Goal: Task Accomplishment & Management: Complete application form

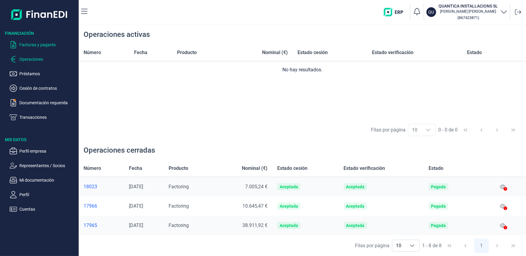
click at [50, 44] on p "Facturas y pagarés" at bounding box center [47, 44] width 57 height 7
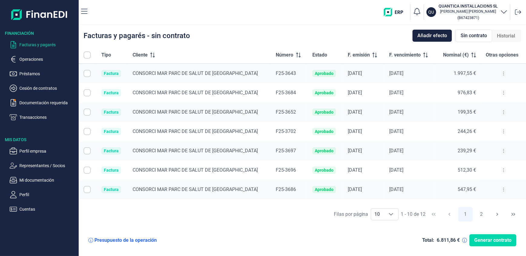
checkbox input "true"
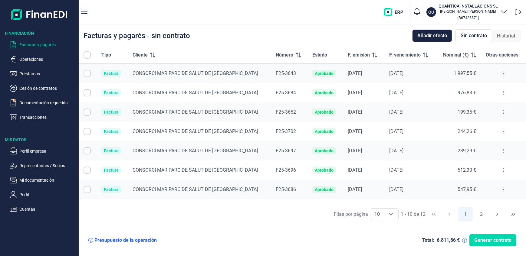
checkbox input "true"
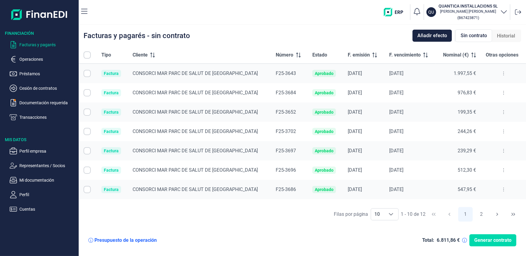
checkbox input "true"
click at [434, 35] on span "Añadir efecto" at bounding box center [432, 35] width 30 height 7
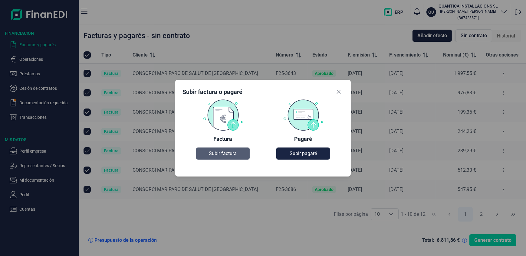
click at [223, 153] on span "Subir factura" at bounding box center [223, 153] width 28 height 7
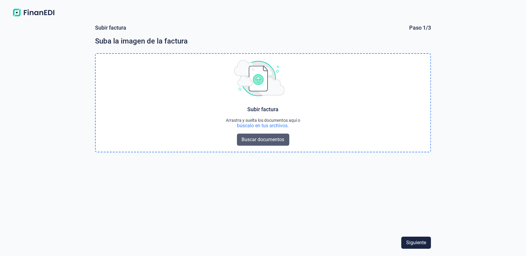
click at [262, 139] on span "Buscar documentos" at bounding box center [263, 139] width 43 height 7
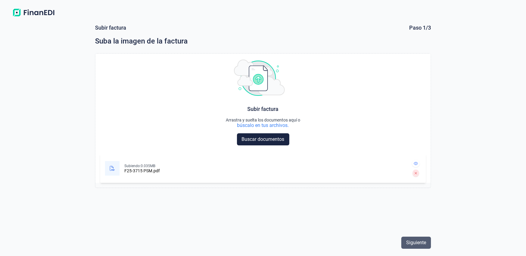
click at [416, 243] on span "Siguiente" at bounding box center [416, 242] width 20 height 7
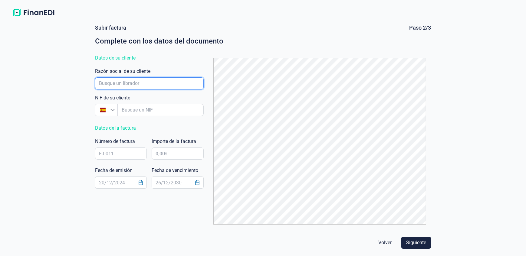
click at [120, 83] on input "empresaAutocomplete" at bounding box center [149, 83] width 109 height 12
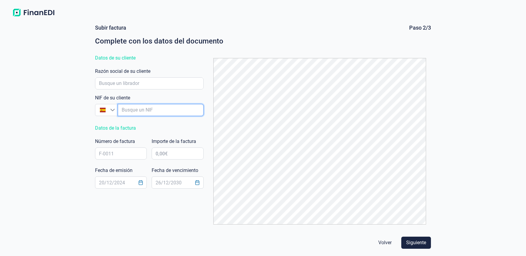
click at [121, 108] on input "empresaAutocomplete" at bounding box center [161, 110] width 86 height 12
click at [125, 109] on input "empresaAutocomplete" at bounding box center [161, 110] width 86 height 12
paste input "ESS0800471E"
type input "ESS0800471E"
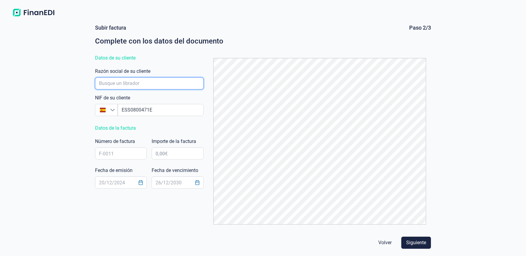
click at [112, 81] on input "empresaAutocomplete" at bounding box center [149, 83] width 109 height 12
click at [99, 81] on input "empresaAutocomplete" at bounding box center [149, 83] width 109 height 12
paste input "Consorci Mar [GEOGRAPHIC_DATA]"
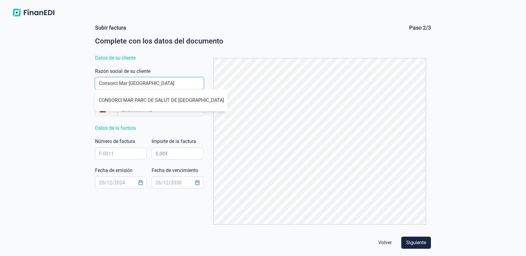
type input "Consorci Mar [GEOGRAPHIC_DATA]"
click at [97, 154] on input "text" at bounding box center [121, 154] width 52 height 12
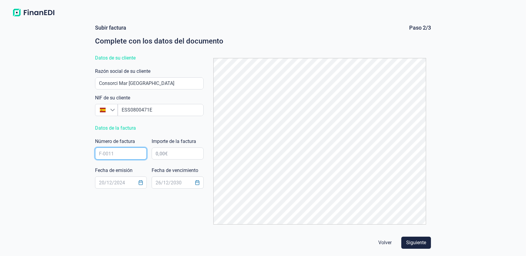
paste input "F25-3715"
type input "F25-3715"
click at [156, 153] on input "text" at bounding box center [178, 154] width 52 height 12
paste input "0,00 €"
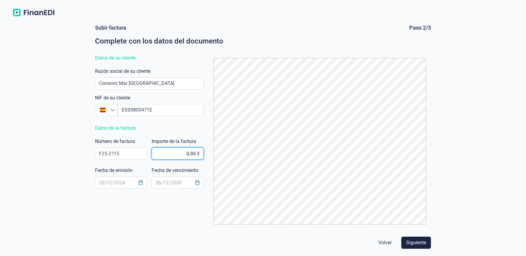
click at [166, 152] on input "0,00 €" at bounding box center [178, 154] width 52 height 12
type input "9,00 €"
type input "281,69 €"
click at [140, 183] on icon "Choose Date" at bounding box center [140, 182] width 5 height 5
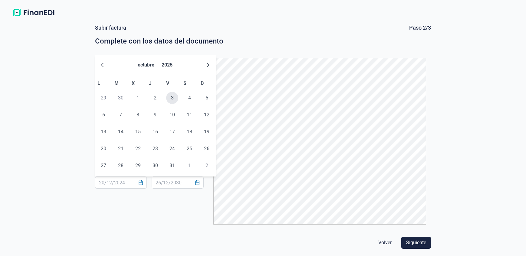
click at [171, 99] on span "3" at bounding box center [172, 98] width 12 height 12
type input "[DATE]"
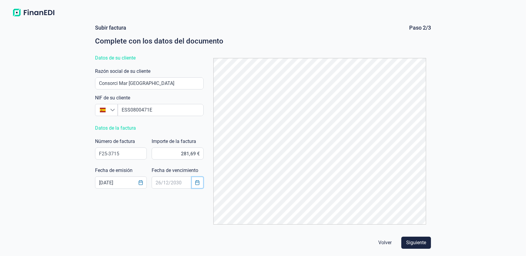
click at [197, 184] on icon "Choose Date" at bounding box center [197, 182] width 5 height 5
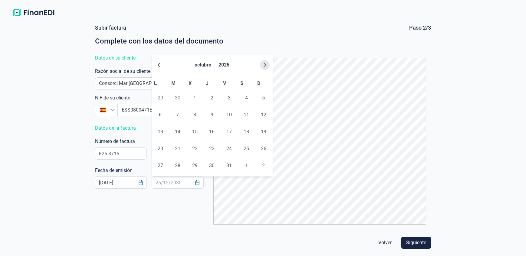
click at [266, 64] on icon "Next Month" at bounding box center [264, 65] width 5 height 5
click at [229, 113] on span "12" at bounding box center [229, 115] width 12 height 12
type input "[DATE]"
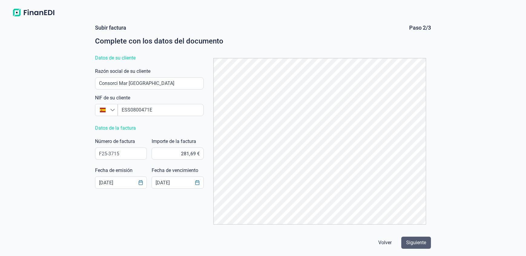
click at [421, 243] on span "Siguiente" at bounding box center [416, 242] width 20 height 7
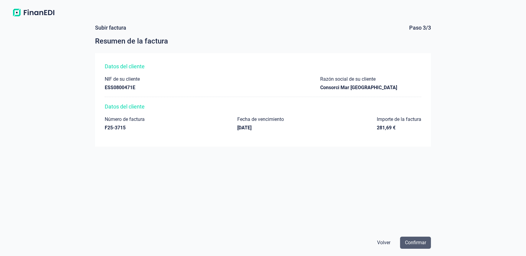
click at [413, 243] on span "Confirmar" at bounding box center [415, 242] width 21 height 7
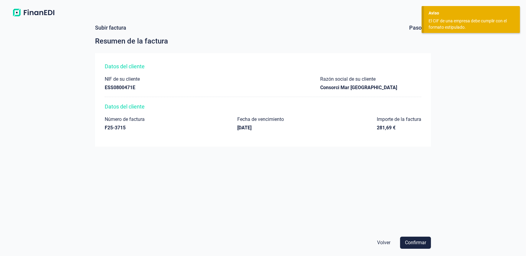
click at [109, 88] on div "ESS0800471E" at bounding box center [122, 88] width 35 height 6
click at [387, 242] on span "Volver" at bounding box center [383, 242] width 13 height 7
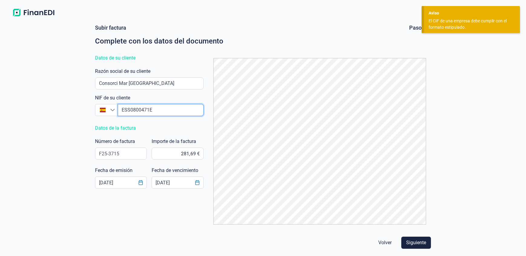
drag, startPoint x: 127, startPoint y: 109, endPoint x: 118, endPoint y: 109, distance: 9.1
click at [118, 109] on input "empresaAutocomplete" at bounding box center [161, 110] width 86 height 12
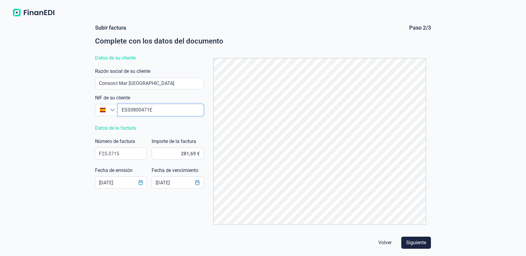
type input "S0800471E"
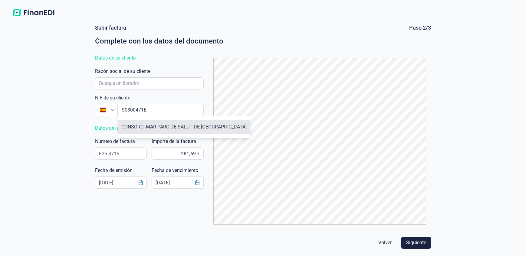
click at [164, 129] on li "CONSORCI MAR PARC DE SALUT DE [GEOGRAPHIC_DATA]" at bounding box center [184, 127] width 132 height 15
type input "S0800471E"
type input "CONSORCI MAR PARC DE SALUT DE [GEOGRAPHIC_DATA]"
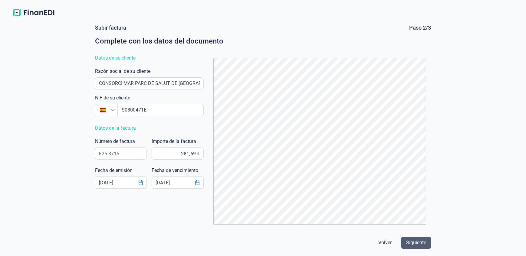
click at [416, 245] on span "Siguiente" at bounding box center [416, 242] width 20 height 7
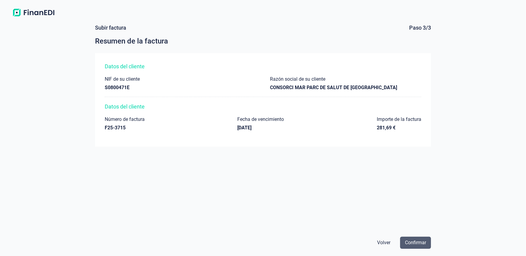
click at [411, 242] on span "Confirmar" at bounding box center [415, 242] width 21 height 7
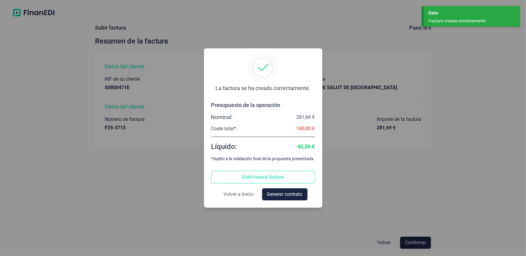
click at [228, 195] on span "Volver a Inicio" at bounding box center [238, 194] width 30 height 7
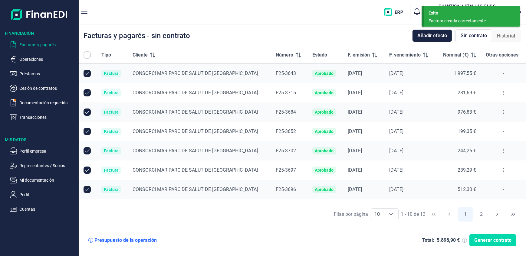
checkbox input "true"
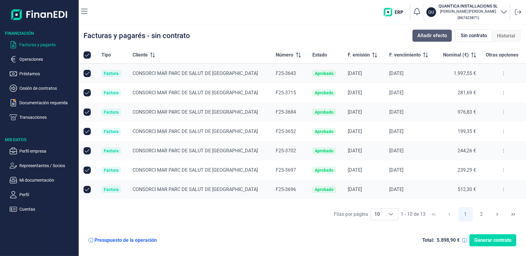
click at [423, 34] on span "Añadir efecto" at bounding box center [432, 35] width 30 height 7
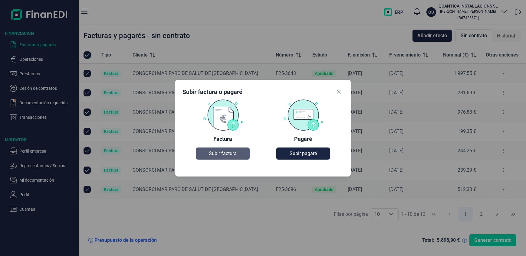
click at [222, 154] on span "Subir factura" at bounding box center [223, 153] width 28 height 7
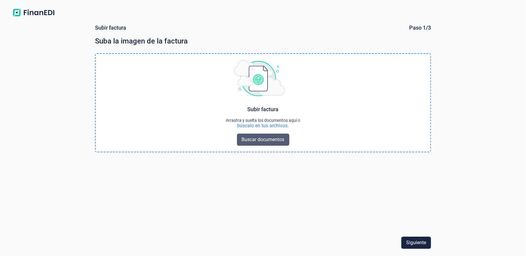
click at [246, 139] on span "Buscar documentos" at bounding box center [263, 139] width 43 height 7
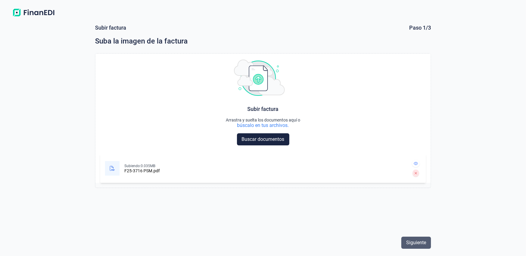
click at [418, 242] on span "Siguiente" at bounding box center [416, 242] width 20 height 7
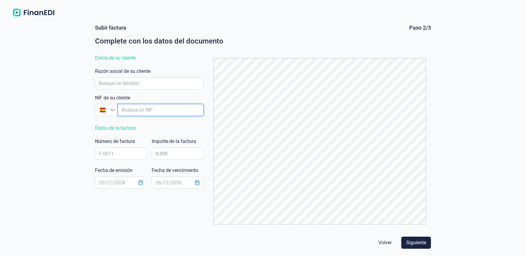
click at [126, 111] on input "empresaAutocomplete" at bounding box center [161, 110] width 86 height 12
click at [124, 110] on input "empresaAutocomplete" at bounding box center [161, 110] width 86 height 12
paste input "S0800471E"
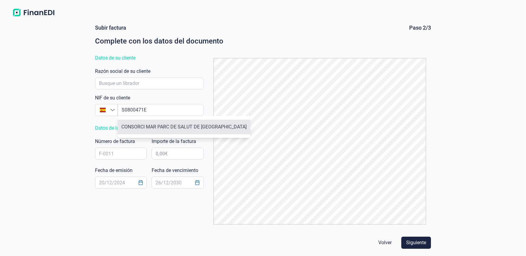
click at [148, 127] on li "CONSORCI MAR PARC DE SALUT DE [GEOGRAPHIC_DATA]" at bounding box center [184, 127] width 132 height 15
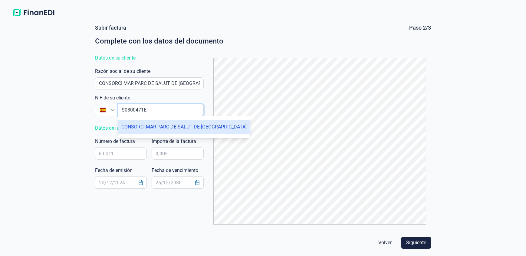
type input "S0800471E"
type input "CONSORCI MAR PARC DE SALUT DE [GEOGRAPHIC_DATA]"
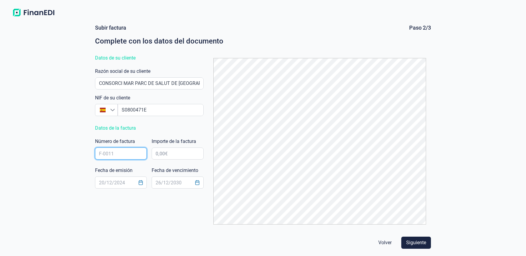
click at [99, 154] on input "text" at bounding box center [121, 154] width 52 height 12
paste input "F25-3716"
type input "F25-3716"
click at [155, 153] on input "text" at bounding box center [178, 154] width 52 height 12
click at [165, 152] on input "text" at bounding box center [178, 154] width 52 height 12
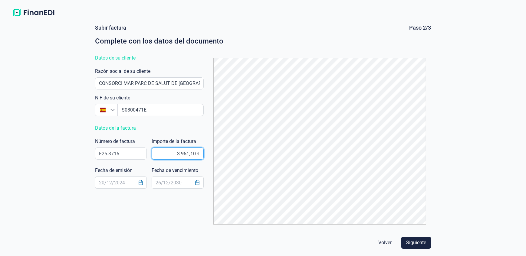
type input "3.951,11 €"
click at [101, 181] on input "text" at bounding box center [121, 183] width 52 height 12
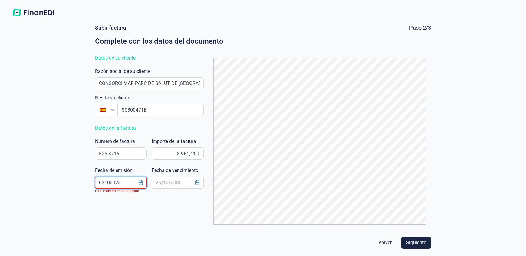
type input "03102025"
drag, startPoint x: 143, startPoint y: 202, endPoint x: 151, endPoint y: 200, distance: 8.7
click at [142, 202] on div "Subir factura Paso 2/3 Complete con los datos del documento Datos de su cliente…" at bounding box center [263, 126] width 341 height 205
click at [137, 182] on button "Choose Date" at bounding box center [140, 182] width 11 height 11
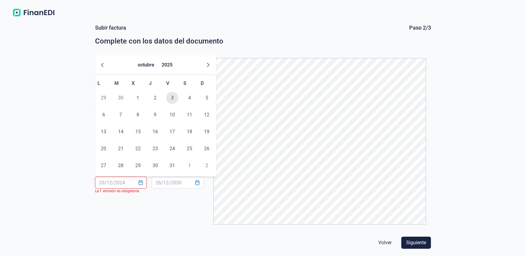
click at [174, 96] on span "3" at bounding box center [172, 98] width 12 height 12
type input "[DATE]"
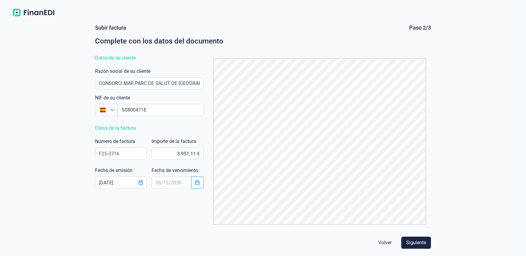
click at [197, 184] on icon "Choose Date" at bounding box center [197, 182] width 5 height 5
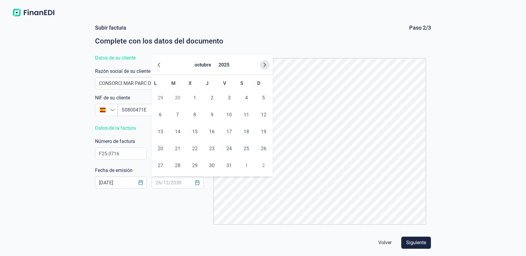
click at [266, 65] on icon "Next Month" at bounding box center [264, 65] width 5 height 5
click at [178, 97] on span "2" at bounding box center [177, 98] width 12 height 12
type input "[DATE]"
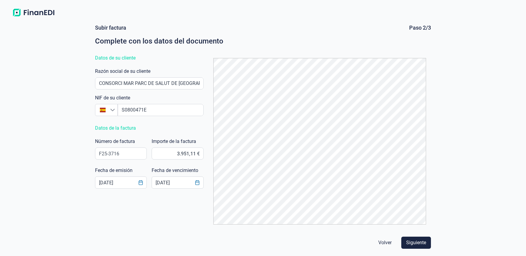
click at [191, 223] on div "Subir factura Paso 2/3 Complete con los datos del documento Datos de su cliente…" at bounding box center [263, 126] width 341 height 205
click at [417, 240] on span "Siguiente" at bounding box center [416, 242] width 20 height 7
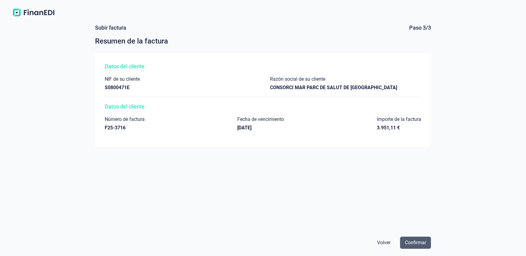
click at [413, 241] on span "Confirmar" at bounding box center [415, 242] width 21 height 7
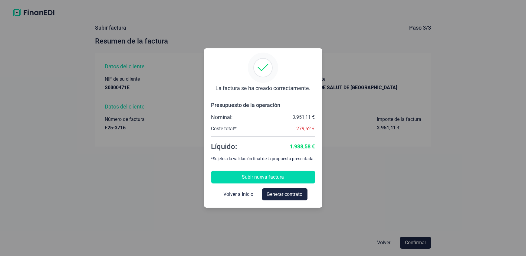
click at [261, 176] on span "Subir nueva factura" at bounding box center [263, 177] width 42 height 7
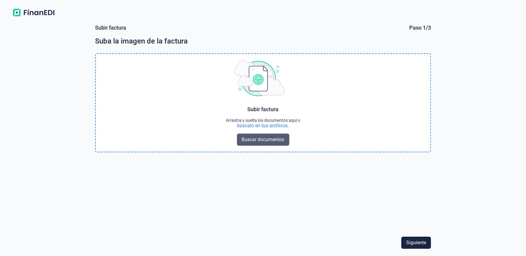
click at [269, 141] on span "Buscar documentos" at bounding box center [263, 139] width 43 height 7
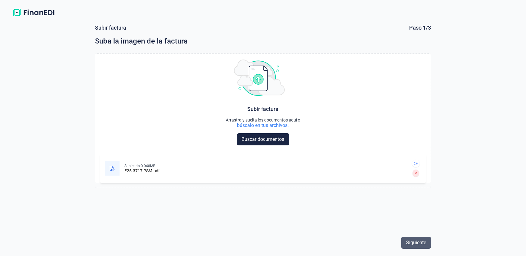
click at [416, 242] on span "Siguiente" at bounding box center [416, 242] width 20 height 7
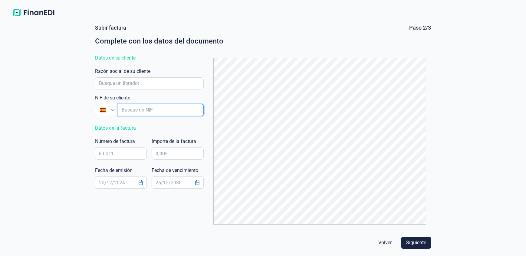
click at [127, 110] on input "empresaAutocomplete" at bounding box center [161, 110] width 86 height 12
paste input "S0800471E"
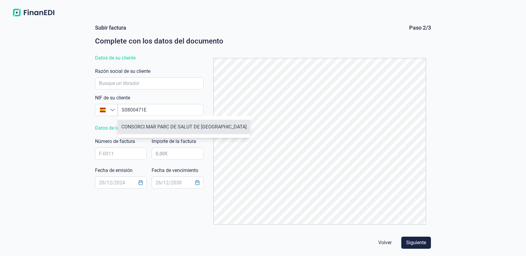
click at [139, 130] on li "CONSORCI MAR PARC DE SALUT DE [GEOGRAPHIC_DATA]" at bounding box center [184, 127] width 132 height 15
type input "S0800471E"
type input "CONSORCI MAR PARC DE SALUT DE [GEOGRAPHIC_DATA]"
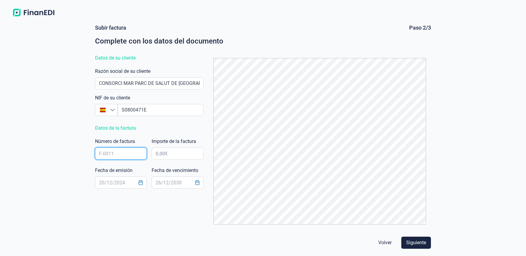
click at [99, 152] on input "text" at bounding box center [121, 154] width 52 height 12
paste input "F25-3717"
type input "F25-3717"
click at [155, 152] on input "text" at bounding box center [178, 154] width 52 height 12
type input "2.333,65 €"
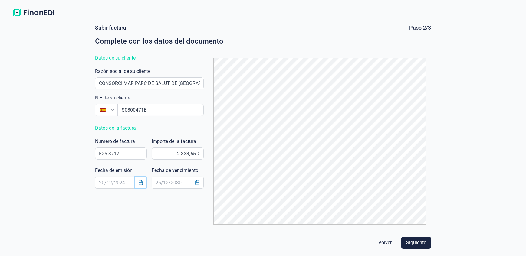
click at [140, 184] on icon "Choose Date" at bounding box center [140, 182] width 5 height 5
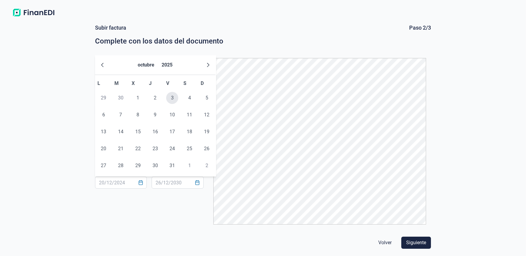
click at [172, 97] on span "3" at bounding box center [172, 98] width 12 height 12
type input "[DATE]"
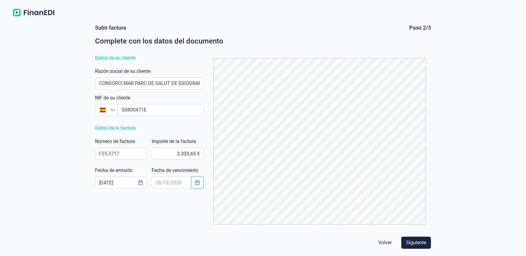
click at [197, 184] on icon "Choose Date" at bounding box center [197, 182] width 5 height 5
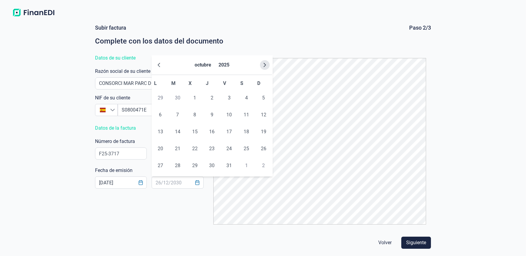
click at [263, 64] on icon "Next Month" at bounding box center [264, 65] width 5 height 5
click at [175, 98] on span "2" at bounding box center [177, 98] width 12 height 12
type input "[DATE]"
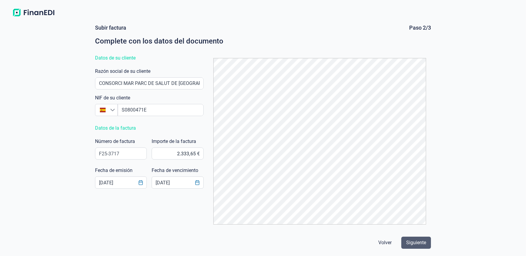
click at [416, 242] on span "Siguiente" at bounding box center [416, 242] width 20 height 7
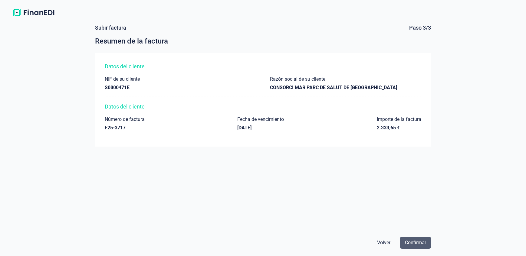
click at [417, 241] on span "Confirmar" at bounding box center [415, 242] width 21 height 7
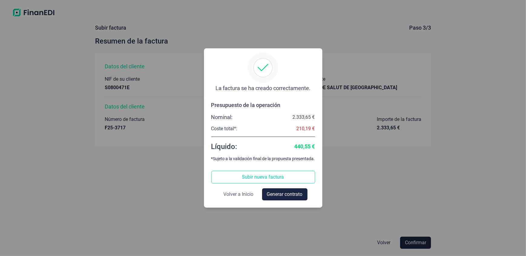
click at [243, 194] on span "Volver a Inicio" at bounding box center [238, 194] width 30 height 7
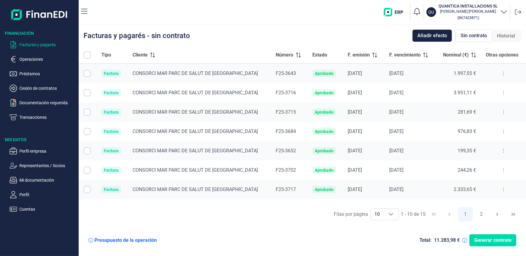
checkbox input "true"
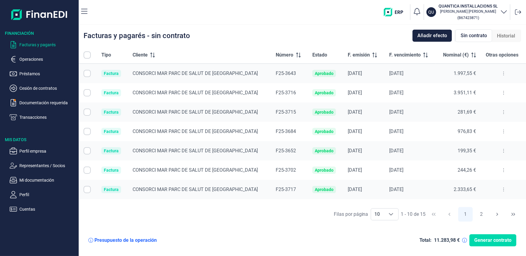
checkbox input "true"
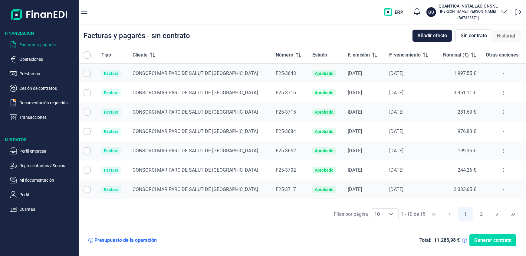
checkbox input "true"
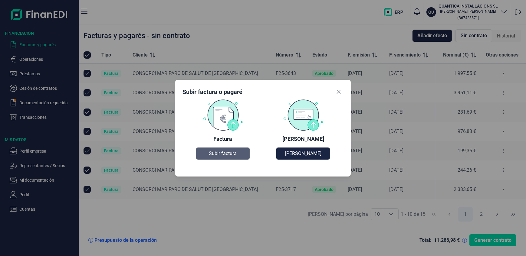
click at [217, 153] on span "Subir factura" at bounding box center [223, 153] width 28 height 7
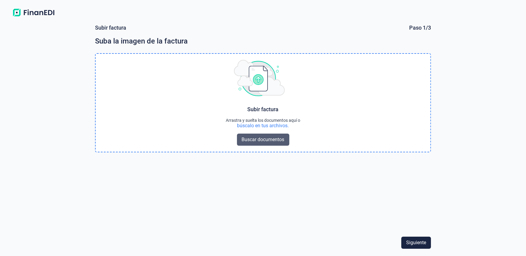
click at [266, 140] on span "Buscar documentos" at bounding box center [263, 139] width 43 height 7
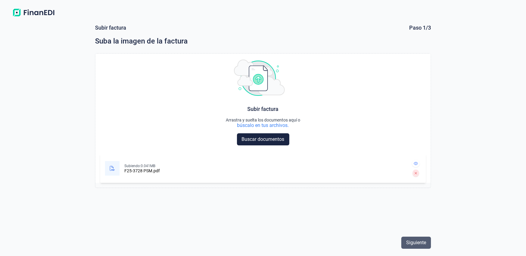
click at [420, 244] on span "Siguiente" at bounding box center [416, 242] width 20 height 7
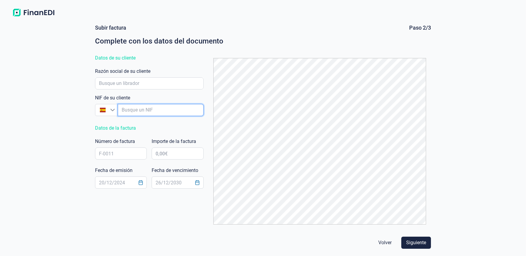
click at [128, 109] on input "empresaAutocomplete" at bounding box center [161, 110] width 86 height 12
paste input "S0800471E"
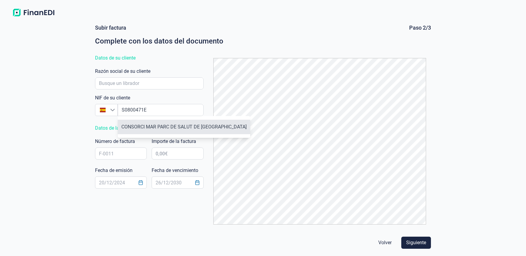
click at [145, 128] on li "CONSORCI MAR PARC DE SALUT DE [GEOGRAPHIC_DATA]" at bounding box center [184, 127] width 132 height 15
type input "S0800471E"
type input "CONSORCI MAR PARC DE SALUT DE [GEOGRAPHIC_DATA]"
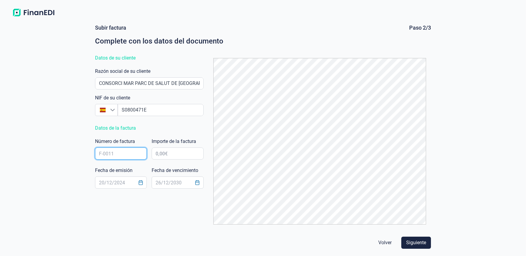
click at [101, 149] on input "text" at bounding box center [121, 154] width 52 height 12
paste input "F25-3728"
type input "F25-3728"
click at [155, 152] on input "text" at bounding box center [178, 154] width 52 height 12
click at [193, 154] on input "text" at bounding box center [178, 154] width 52 height 12
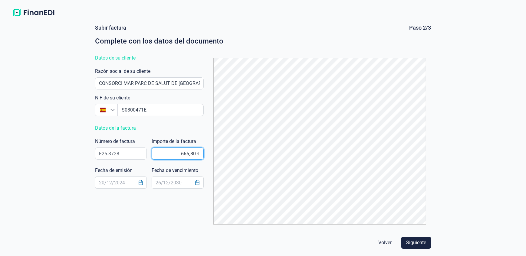
type input "665,81 €"
click at [140, 184] on icon "Choose Date" at bounding box center [140, 182] width 5 height 5
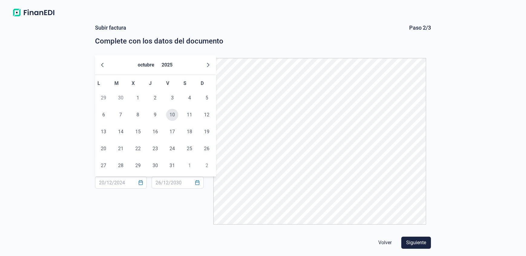
click at [170, 113] on span "10" at bounding box center [172, 115] width 12 height 12
type input "10/10/2025"
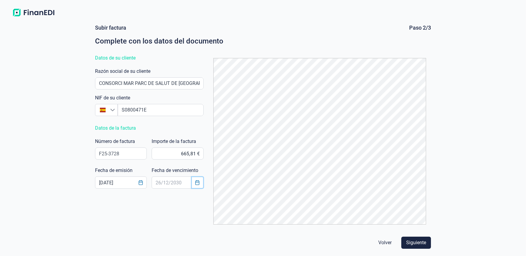
click at [196, 184] on icon "Choose Date" at bounding box center [197, 182] width 5 height 5
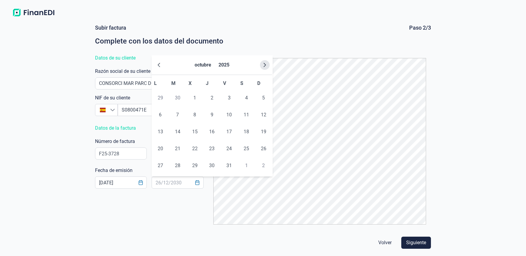
click at [263, 65] on icon "Next Month" at bounding box center [264, 65] width 5 height 5
click at [229, 115] on span "12" at bounding box center [229, 115] width 12 height 12
type input "[DATE]"
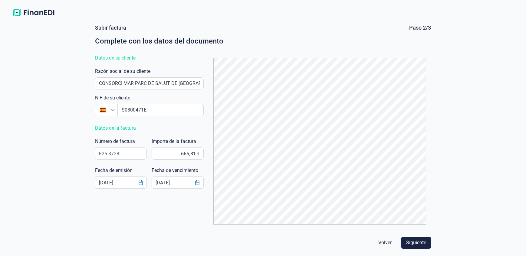
click at [164, 218] on div "Subir factura Paso 2/3 Complete con los datos del documento Datos de su cliente…" at bounding box center [263, 126] width 341 height 205
click at [417, 241] on span "Siguiente" at bounding box center [416, 242] width 20 height 7
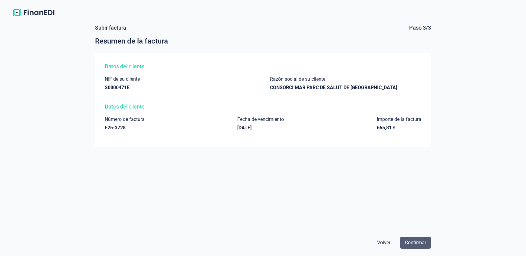
click at [414, 242] on span "Confirmar" at bounding box center [415, 242] width 21 height 7
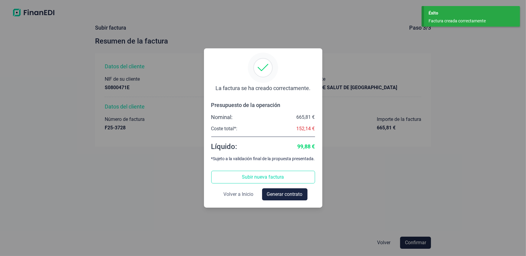
click at [241, 196] on span "Volver a Inicio" at bounding box center [238, 194] width 30 height 7
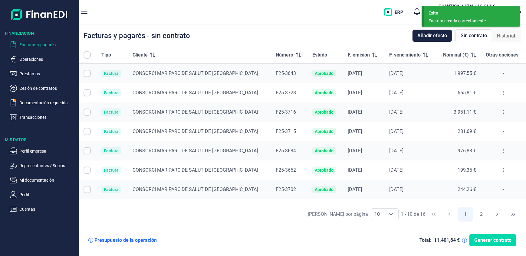
checkbox input "true"
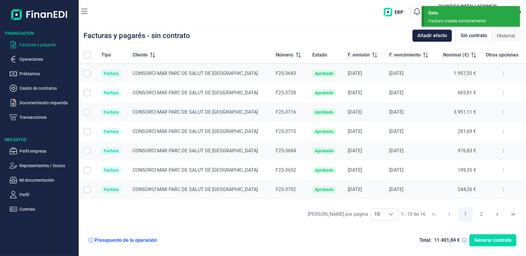
checkbox input "true"
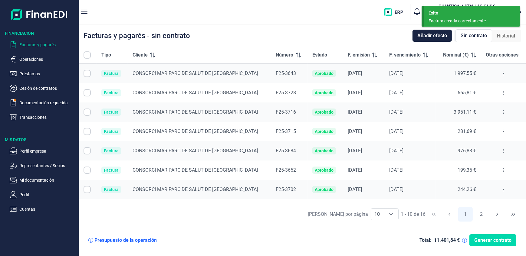
checkbox input "true"
